Goal: Task Accomplishment & Management: Manage account settings

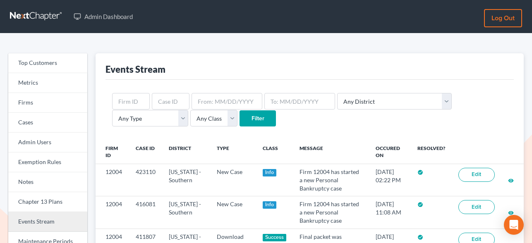
scroll to position [127, 0]
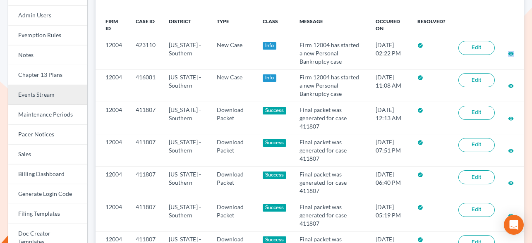
click at [47, 96] on link "Events Stream" at bounding box center [47, 95] width 79 height 20
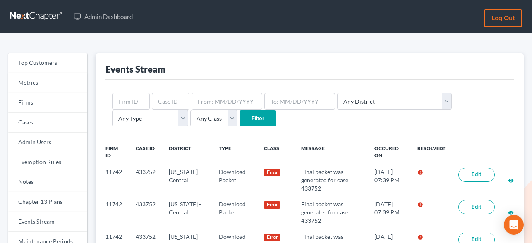
scroll to position [86, 0]
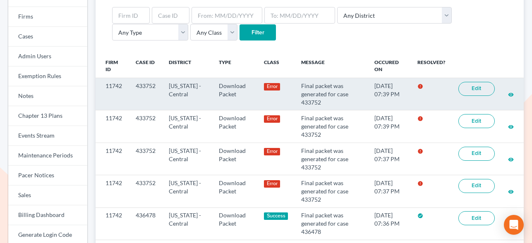
click at [478, 88] on link "Edit" at bounding box center [476, 89] width 36 height 14
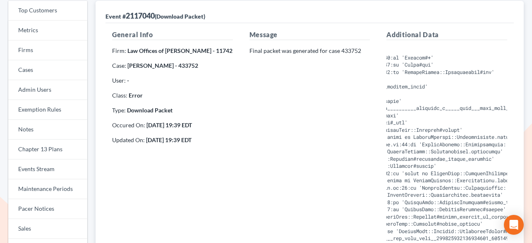
scroll to position [0, 266]
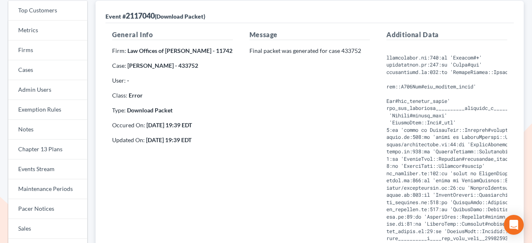
copy pre "/app/app/services/nc_form/pdf/dynamic/b107_pdf.rb:217:in 'block in NCForm::Pdf:…"
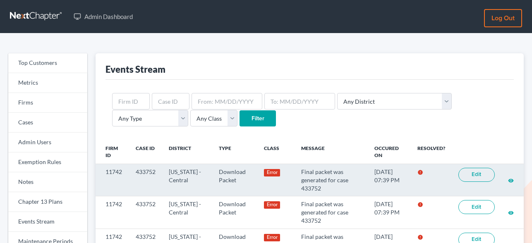
scroll to position [86, 0]
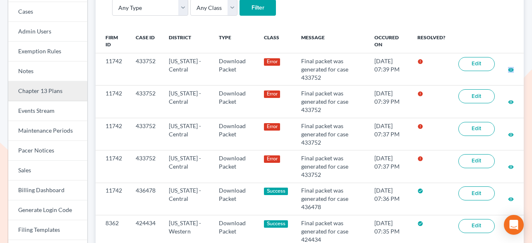
scroll to position [114, 0]
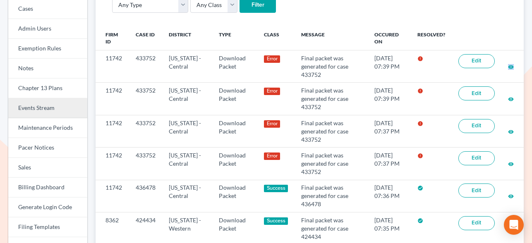
click at [41, 107] on link "Events Stream" at bounding box center [47, 108] width 79 height 20
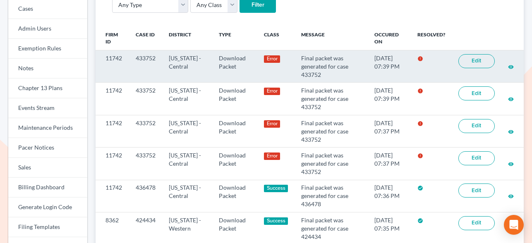
click at [115, 60] on td "11742" at bounding box center [112, 66] width 33 height 32
copy td "11742"
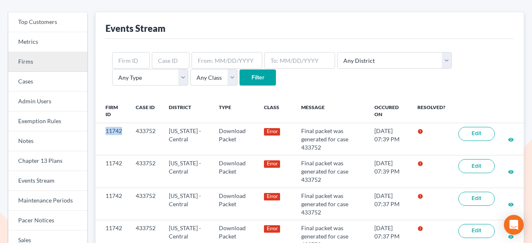
scroll to position [35, 0]
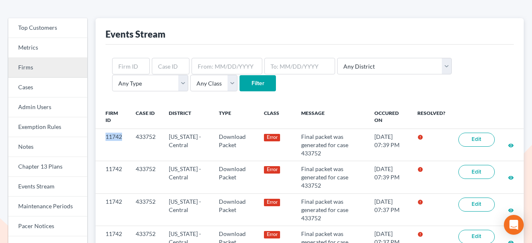
click at [24, 69] on link "Firms" at bounding box center [47, 68] width 79 height 20
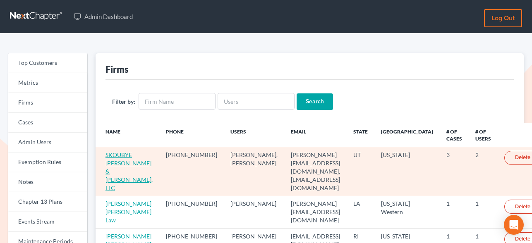
click at [127, 158] on link "SKOUBYE [PERSON_NAME] & [PERSON_NAME], LLC" at bounding box center [128, 171] width 47 height 40
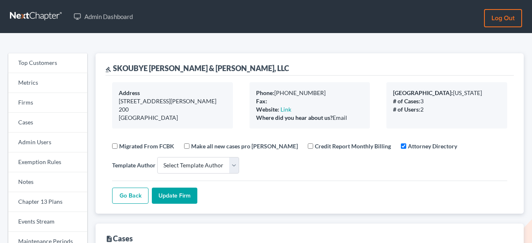
select select
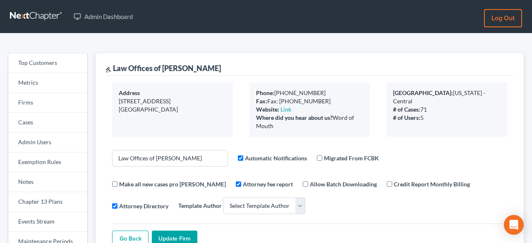
select select
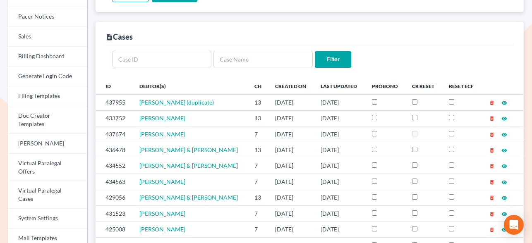
scroll to position [257, 0]
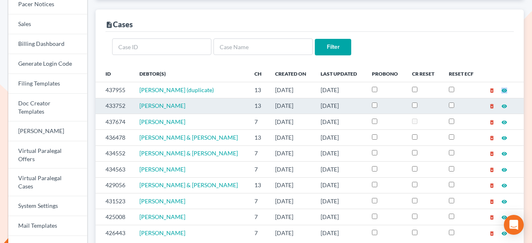
scroll to position [269, 0]
